Goal: Navigation & Orientation: Find specific page/section

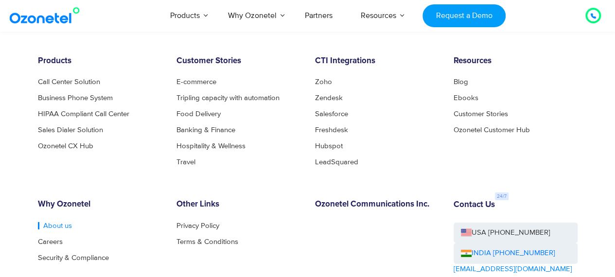
click at [60, 229] on link "About us" at bounding box center [55, 225] width 34 height 7
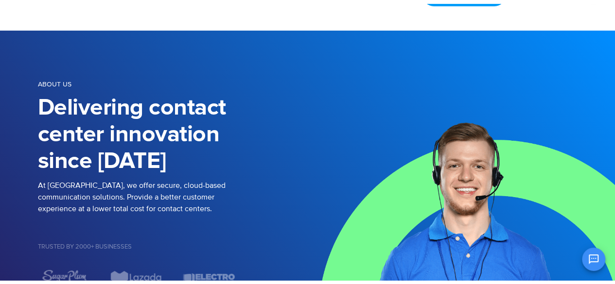
scroll to position [77, 0]
